Goal: Find specific page/section: Find specific page/section

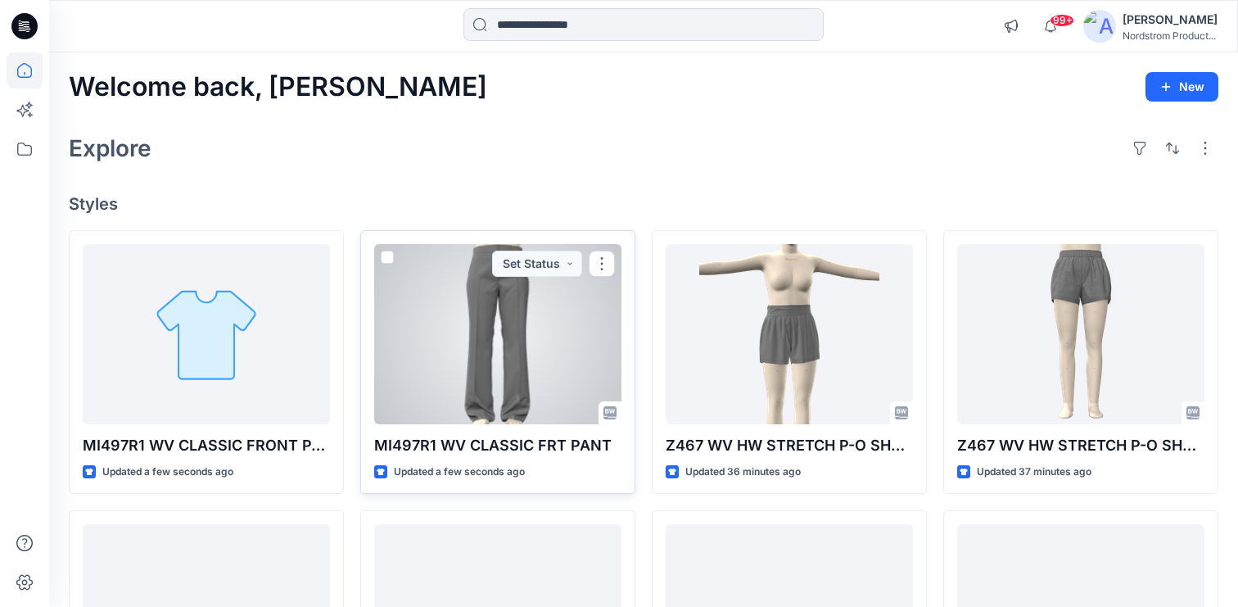
click at [556, 329] on div at bounding box center [497, 334] width 247 height 180
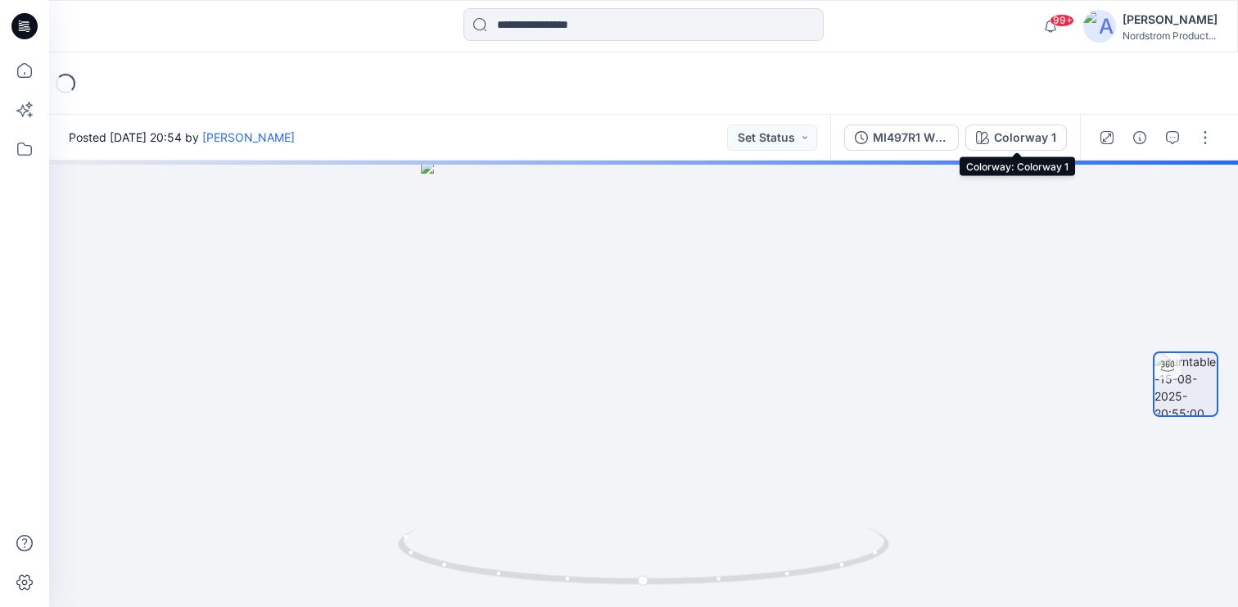
click at [1017, 140] on div "Colorway 1" at bounding box center [1025, 138] width 62 height 18
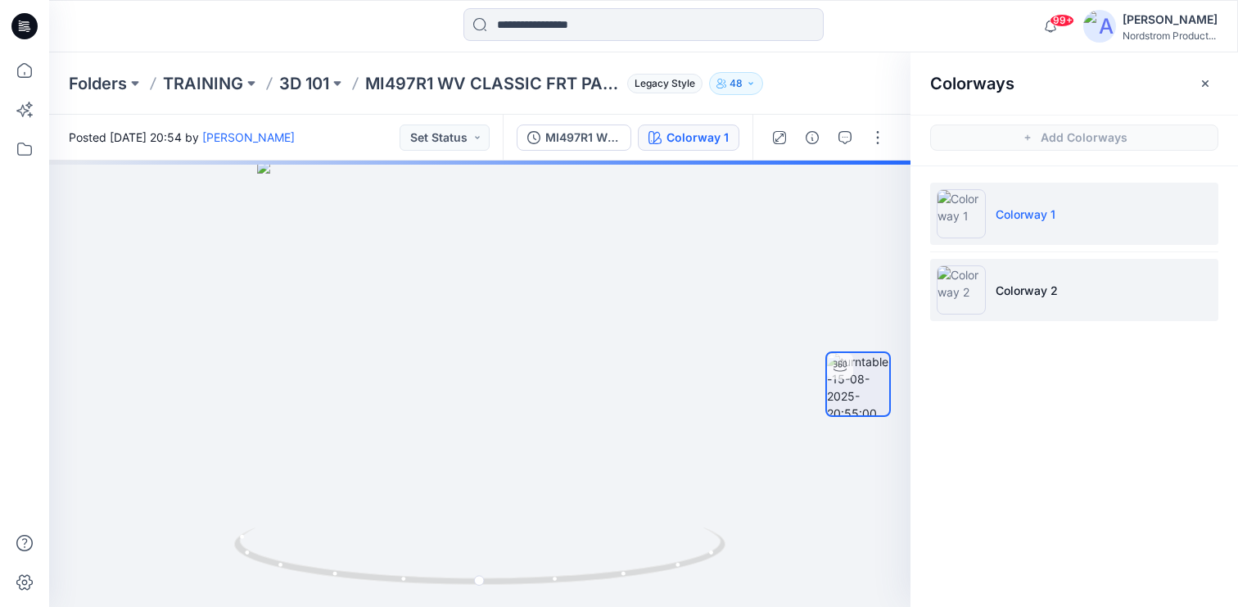
click at [1094, 269] on li "Colorway 2" at bounding box center [1074, 290] width 288 height 62
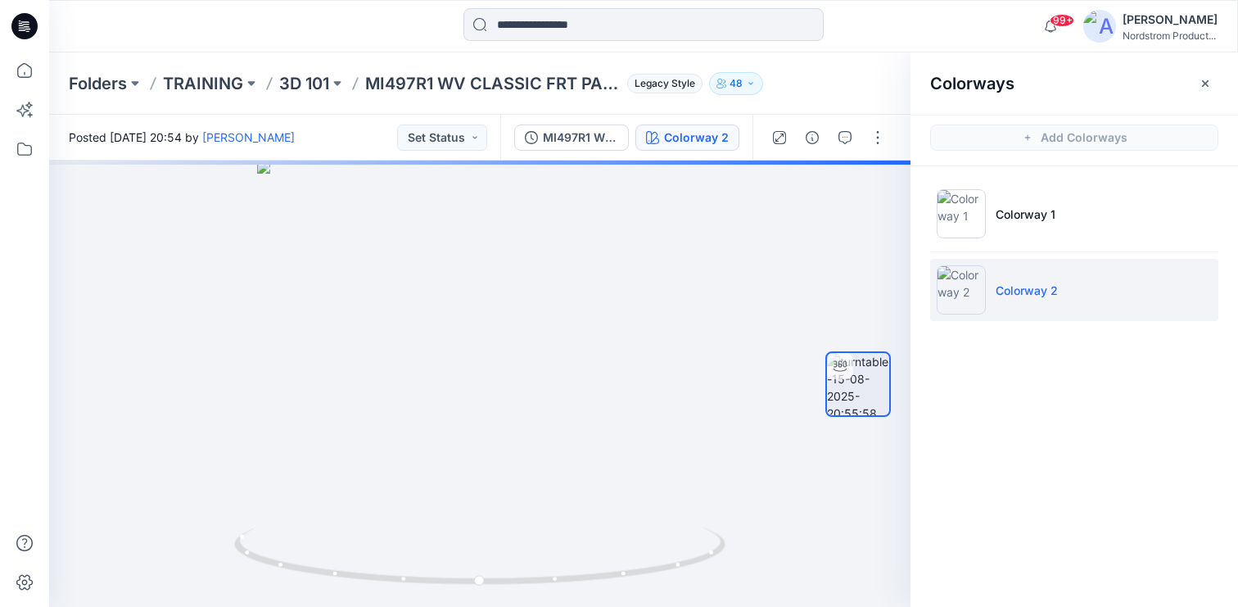
click at [1211, 82] on button "button" at bounding box center [1205, 83] width 26 height 26
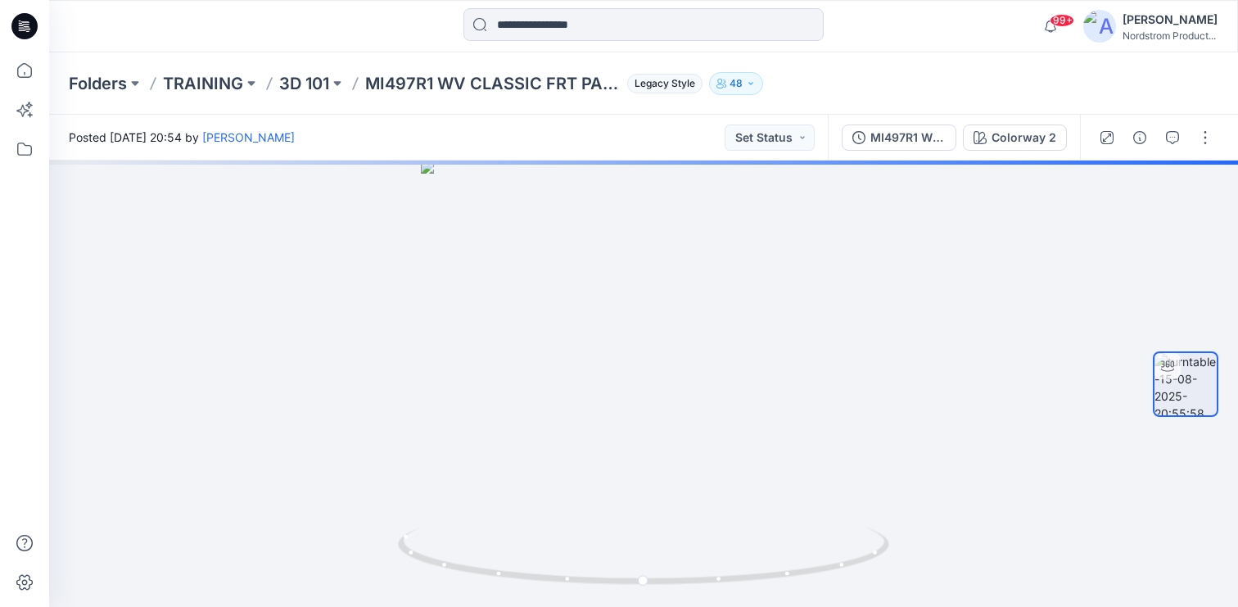
click at [913, 121] on div "MI497R1 WV CLASSIC FRT PANT Colorway 2" at bounding box center [954, 138] width 252 height 46
click at [902, 137] on div "MI497R1 WV CLASSIC FRT PANT" at bounding box center [907, 138] width 75 height 18
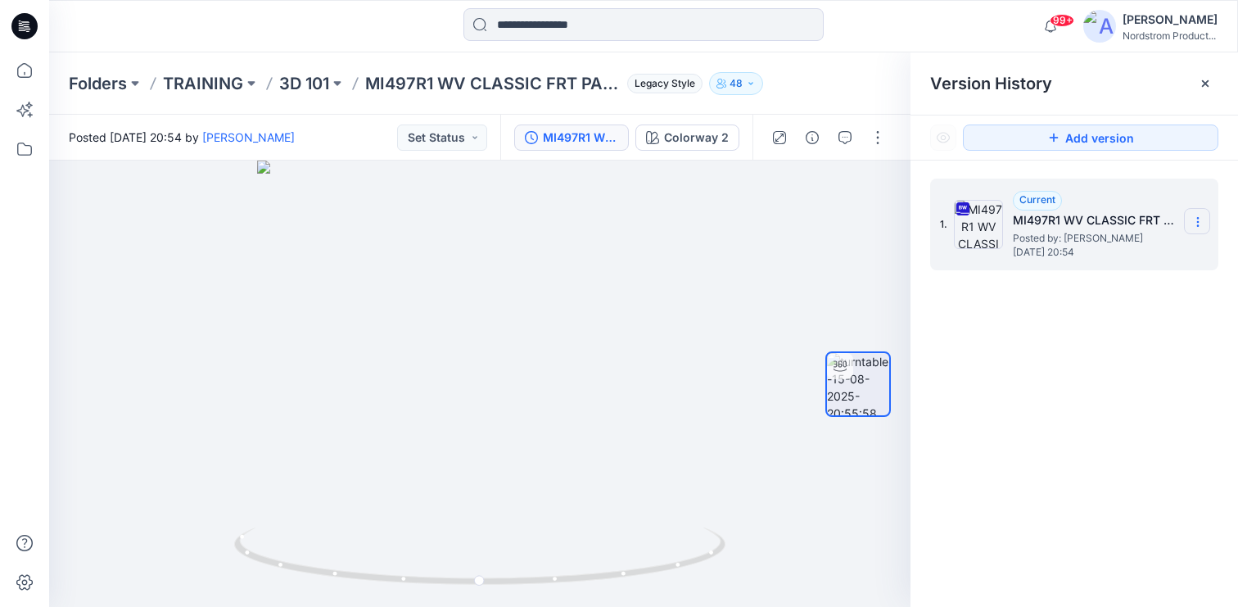
click at [1195, 212] on section at bounding box center [1197, 221] width 26 height 26
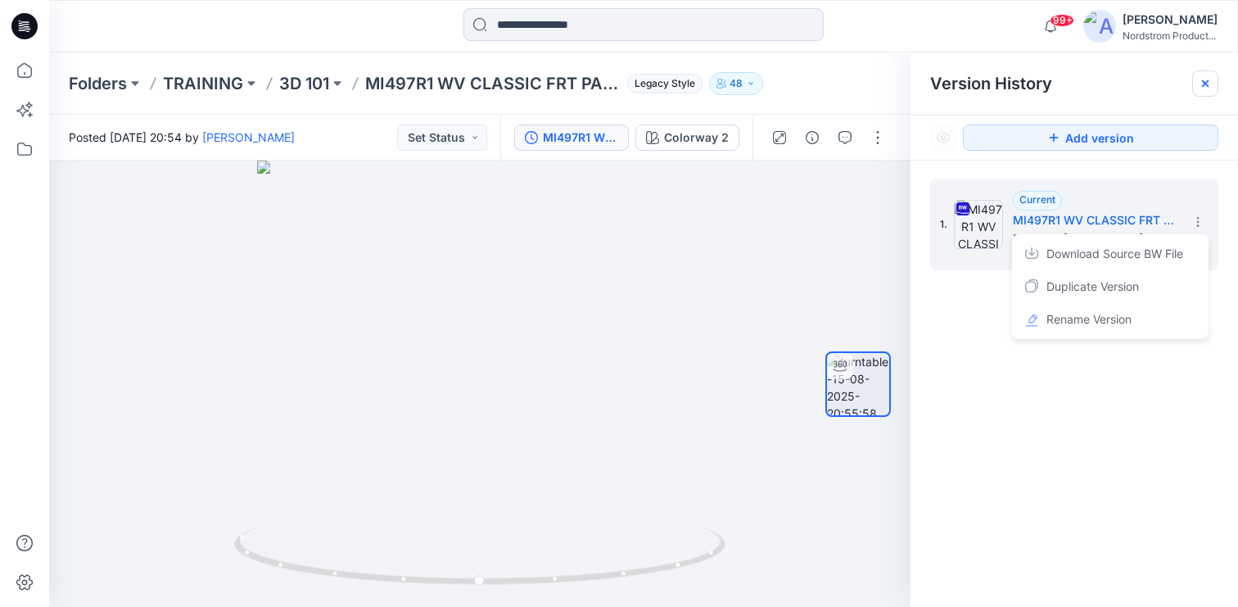
click at [1208, 89] on icon at bounding box center [1205, 83] width 13 height 13
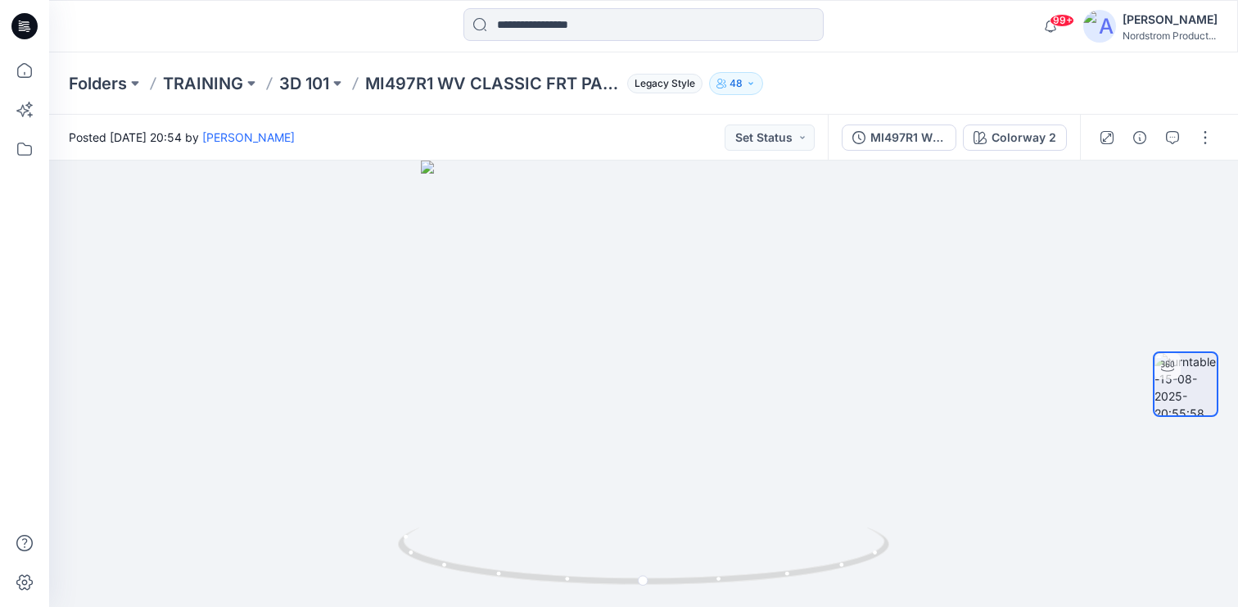
click at [995, 68] on div "Folders TRAINING 3D 101 MI497R1 WV CLASSIC FRT PANT Legacy Style 48" at bounding box center [643, 83] width 1189 height 62
click at [8, 20] on div at bounding box center [24, 26] width 52 height 52
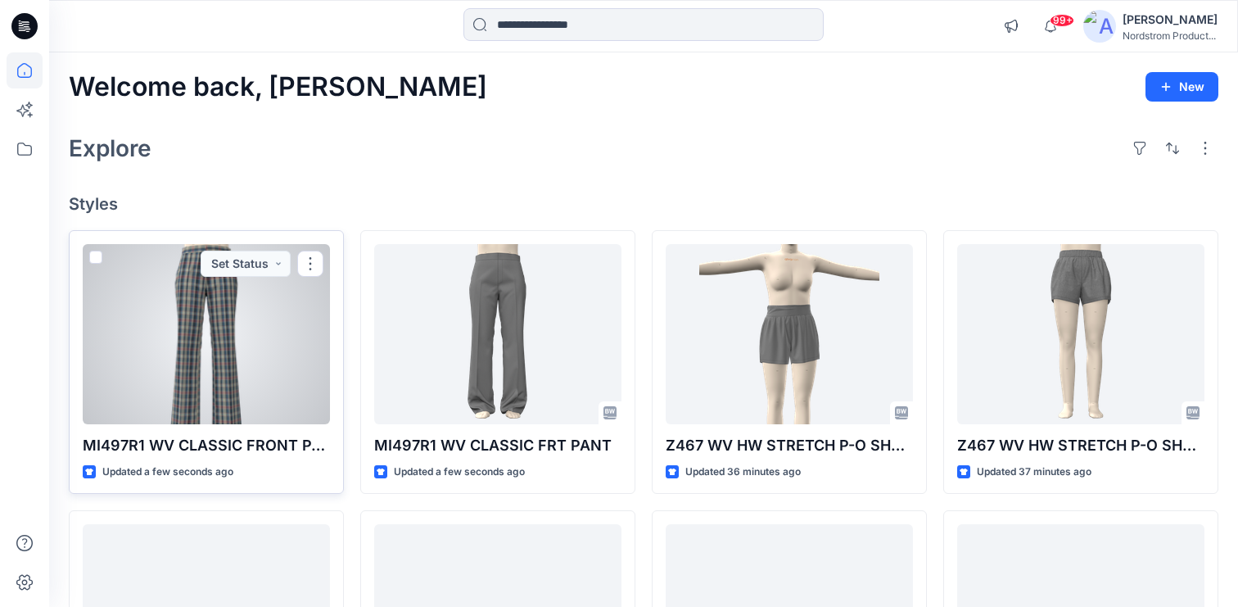
click at [275, 327] on div at bounding box center [206, 334] width 247 height 180
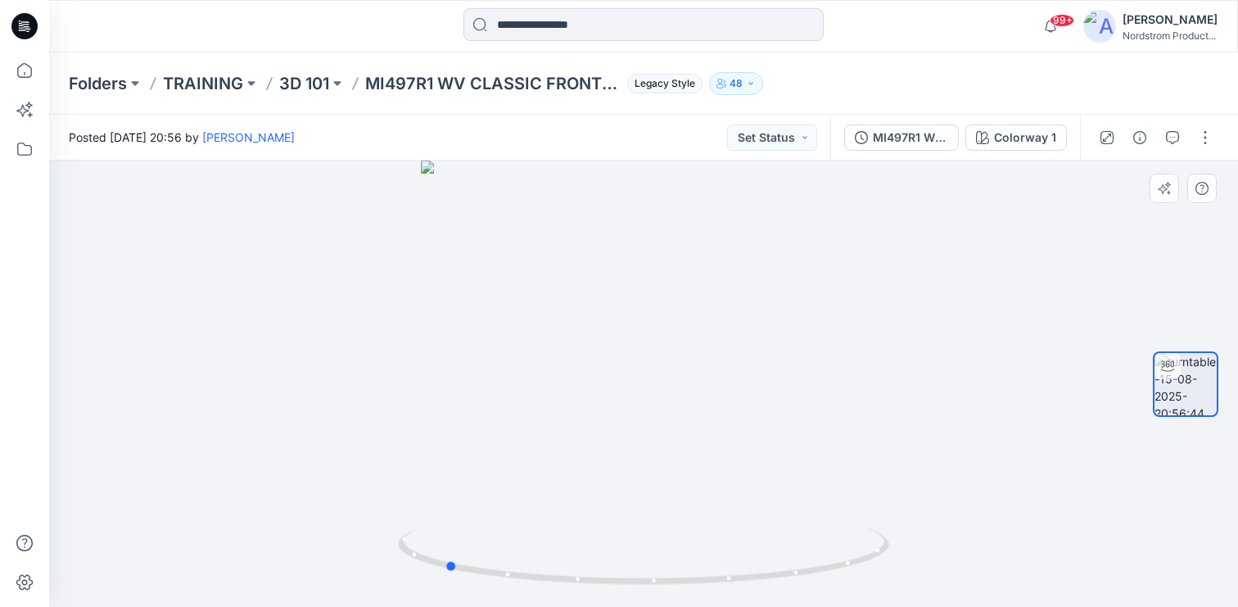
drag, startPoint x: 692, startPoint y: 299, endPoint x: 493, endPoint y: 289, distance: 199.2
click at [493, 289] on div at bounding box center [643, 383] width 1189 height 446
click at [997, 138] on div "Colorway 1" at bounding box center [1025, 138] width 62 height 18
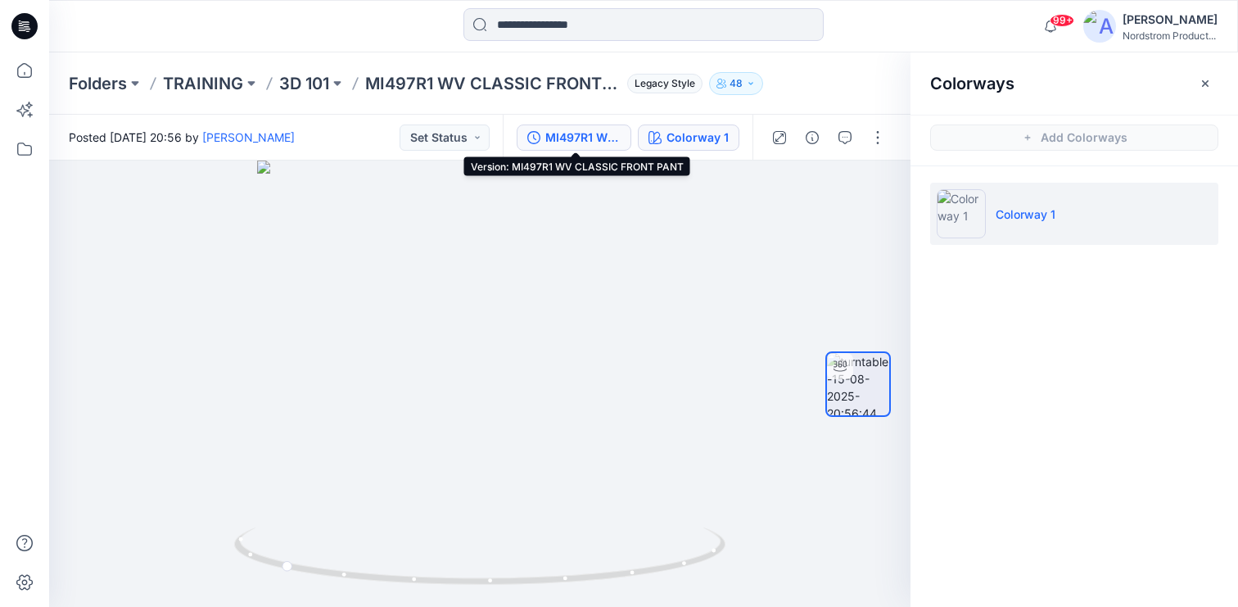
click at [588, 146] on div "MI497R1 WV CLASSIC FRONT PANT" at bounding box center [582, 138] width 75 height 18
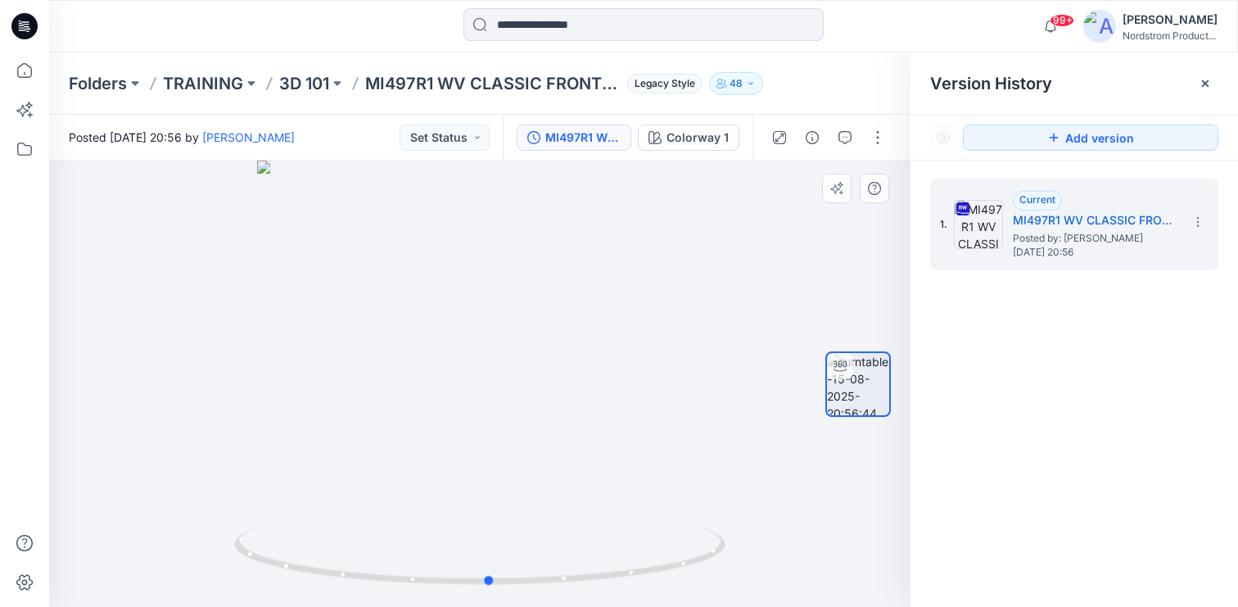
drag, startPoint x: 517, startPoint y: 251, endPoint x: 536, endPoint y: 274, distance: 29.7
click at [722, 214] on div at bounding box center [479, 383] width 861 height 446
drag, startPoint x: 524, startPoint y: 275, endPoint x: 538, endPoint y: 269, distance: 15.1
click at [538, 269] on div at bounding box center [479, 383] width 861 height 446
click at [688, 138] on div "Colorway 1" at bounding box center [697, 138] width 62 height 18
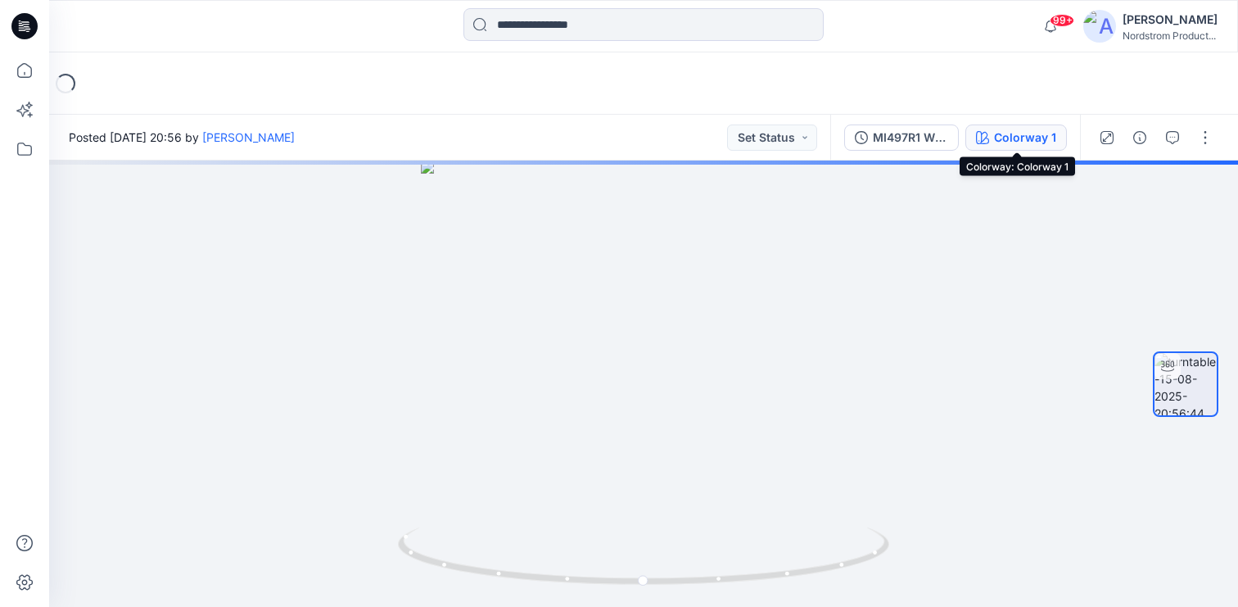
click at [1014, 139] on div "Colorway 1" at bounding box center [1025, 138] width 62 height 18
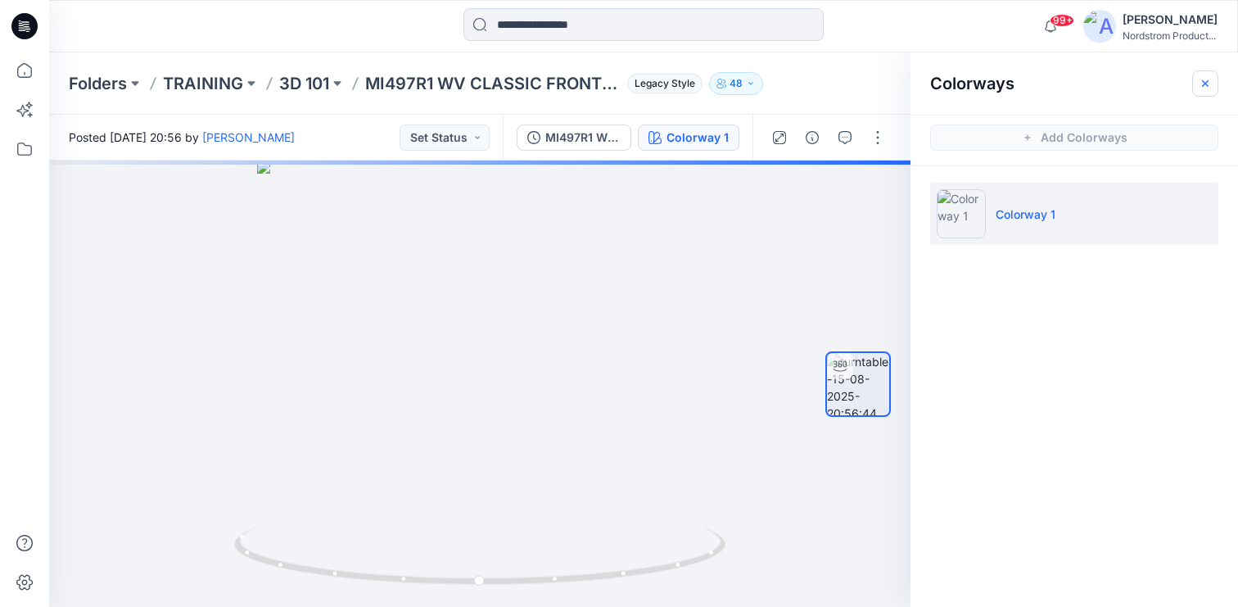
click at [1213, 76] on button "button" at bounding box center [1205, 83] width 26 height 26
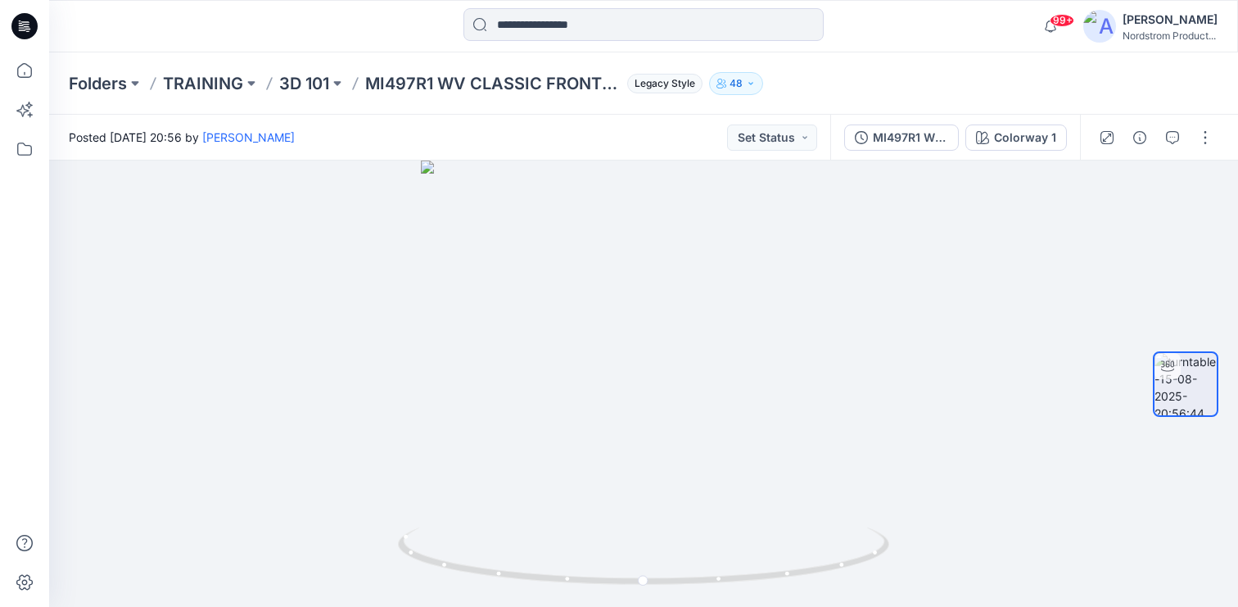
drag, startPoint x: 964, startPoint y: 101, endPoint x: 903, endPoint y: 108, distance: 61.0
click at [964, 101] on div "Folders TRAINING 3D 101 MI497R1 WV CLASSIC FRONT PANT Legacy Style 48" at bounding box center [643, 83] width 1189 height 62
click at [291, 81] on p "3D 101" at bounding box center [304, 83] width 50 height 23
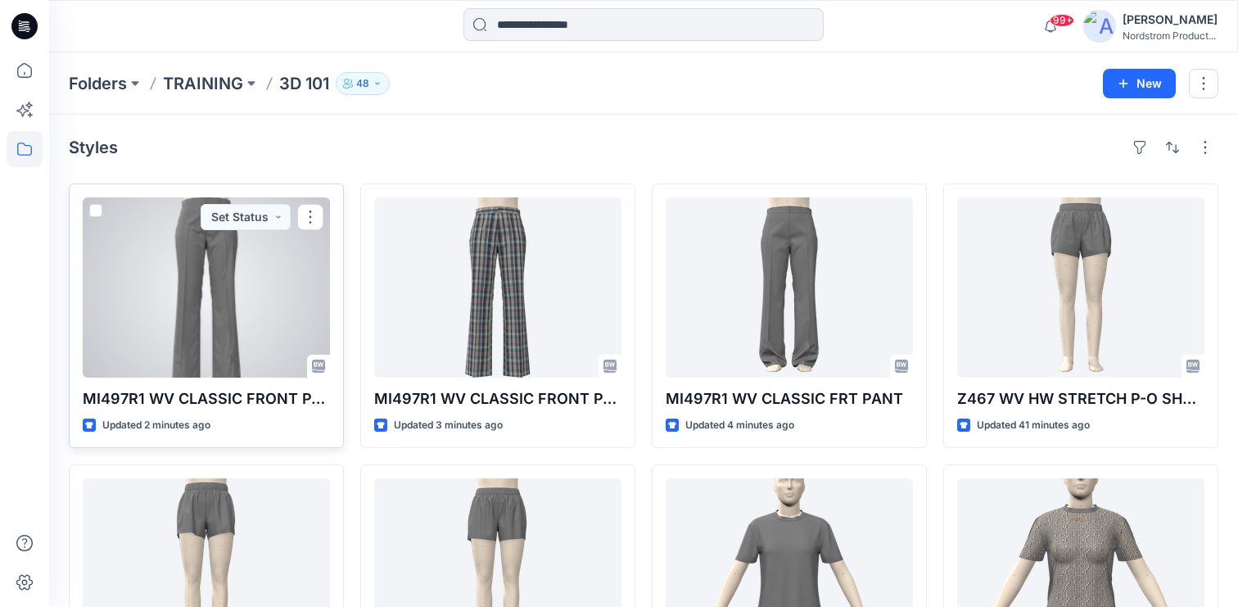
click at [242, 291] on div at bounding box center [206, 287] width 247 height 180
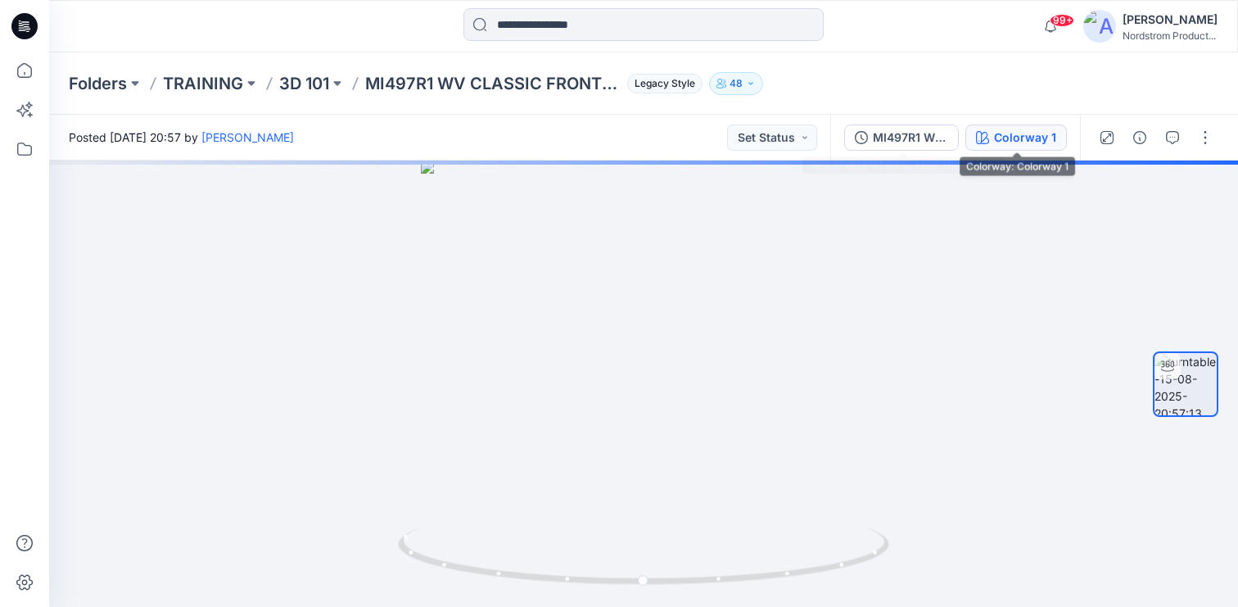
click at [1020, 140] on div "Colorway 1" at bounding box center [1025, 138] width 62 height 18
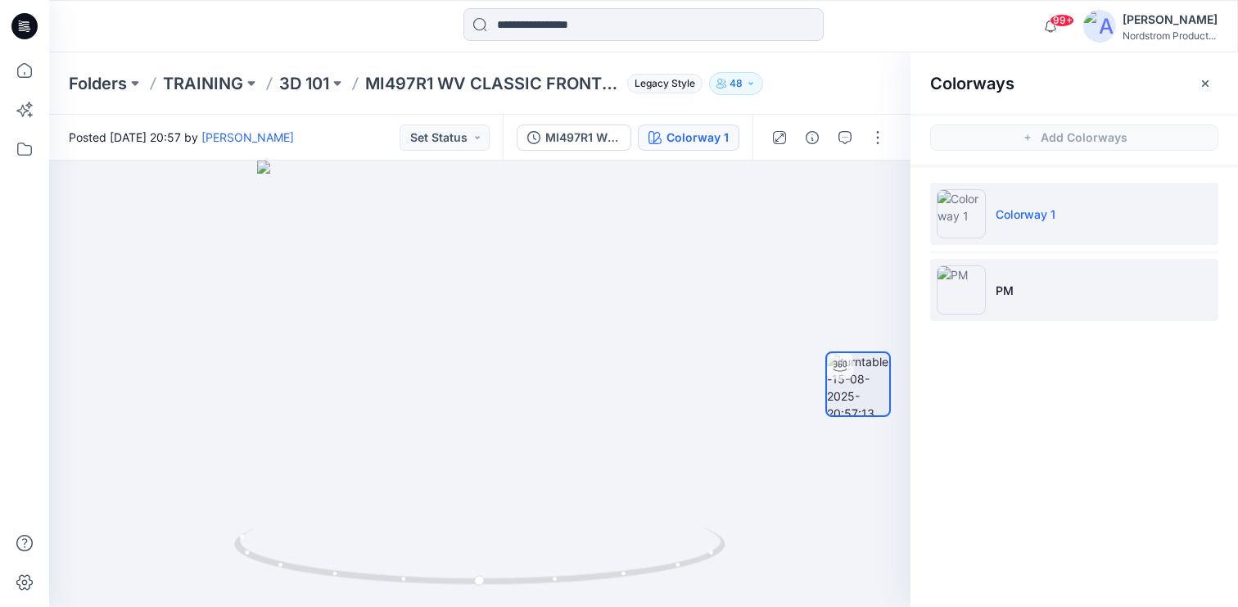
click at [1038, 285] on li "PM" at bounding box center [1074, 290] width 288 height 62
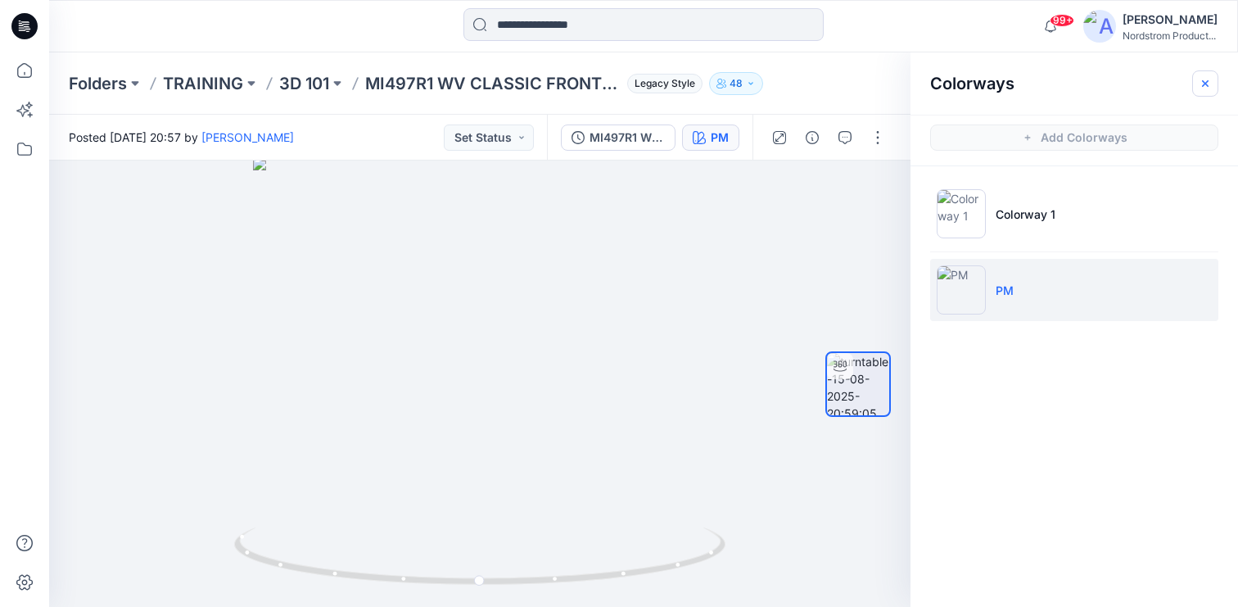
click at [1208, 75] on button "button" at bounding box center [1205, 83] width 26 height 26
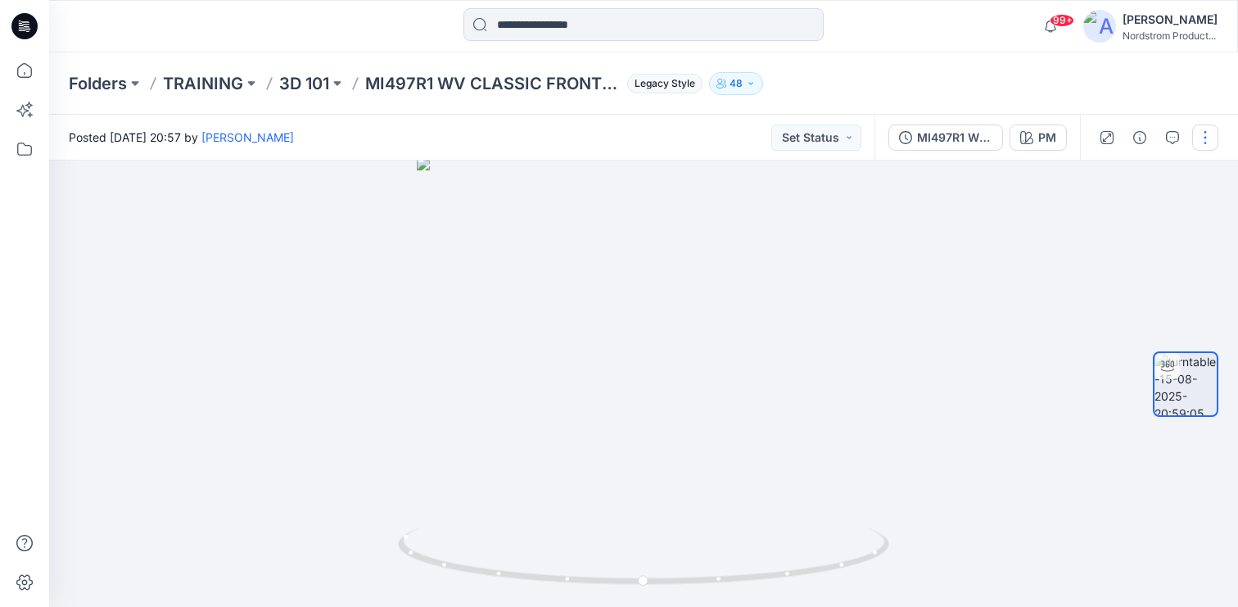
click at [1210, 137] on button "button" at bounding box center [1205, 137] width 26 height 26
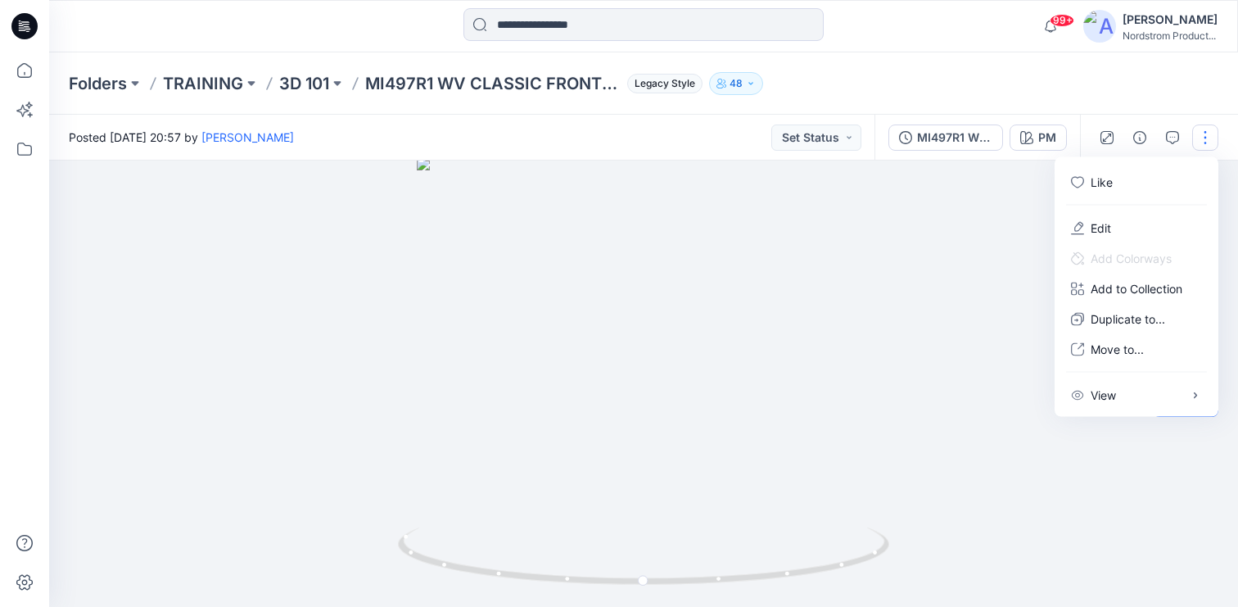
drag, startPoint x: 907, startPoint y: 52, endPoint x: 896, endPoint y: 58, distance: 12.1
click at [907, 52] on div "Folders TRAINING 3D 101 MI497R1 WV CLASSIC FRONT PANT Legacy Style 48" at bounding box center [643, 83] width 1189 height 62
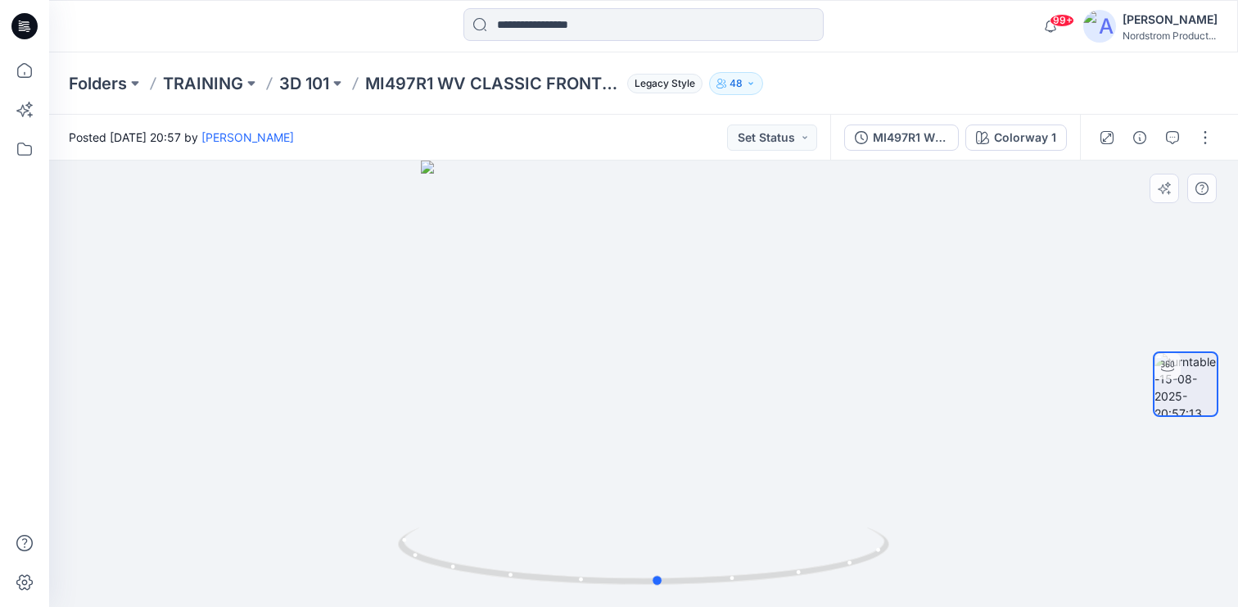
drag, startPoint x: 692, startPoint y: 310, endPoint x: 706, endPoint y: 273, distance: 39.7
click at [706, 273] on div at bounding box center [643, 383] width 1189 height 446
drag, startPoint x: 687, startPoint y: 329, endPoint x: 716, endPoint y: 329, distance: 29.5
click at [695, 326] on div at bounding box center [643, 383] width 1189 height 446
